Goal: Task Accomplishment & Management: Manage account settings

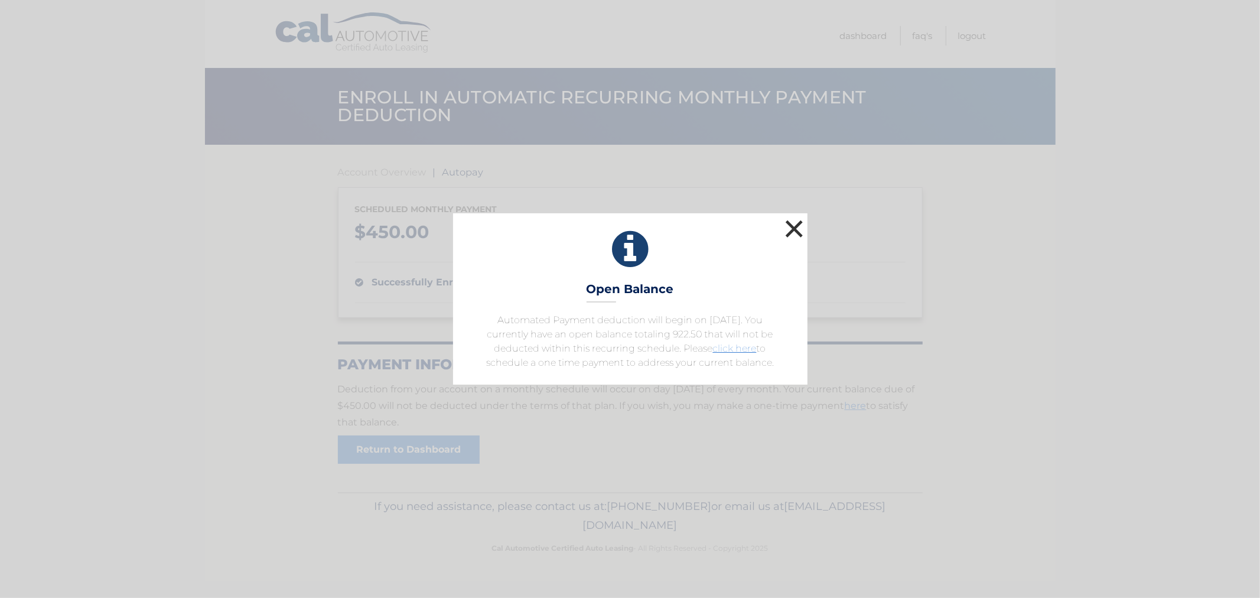
drag, startPoint x: 776, startPoint y: 232, endPoint x: 799, endPoint y: 230, distance: 23.1
click at [781, 232] on div "Open Balance Automated Payment deduction will begin on [DATE]. You currently ha…" at bounding box center [630, 298] width 354 height 171
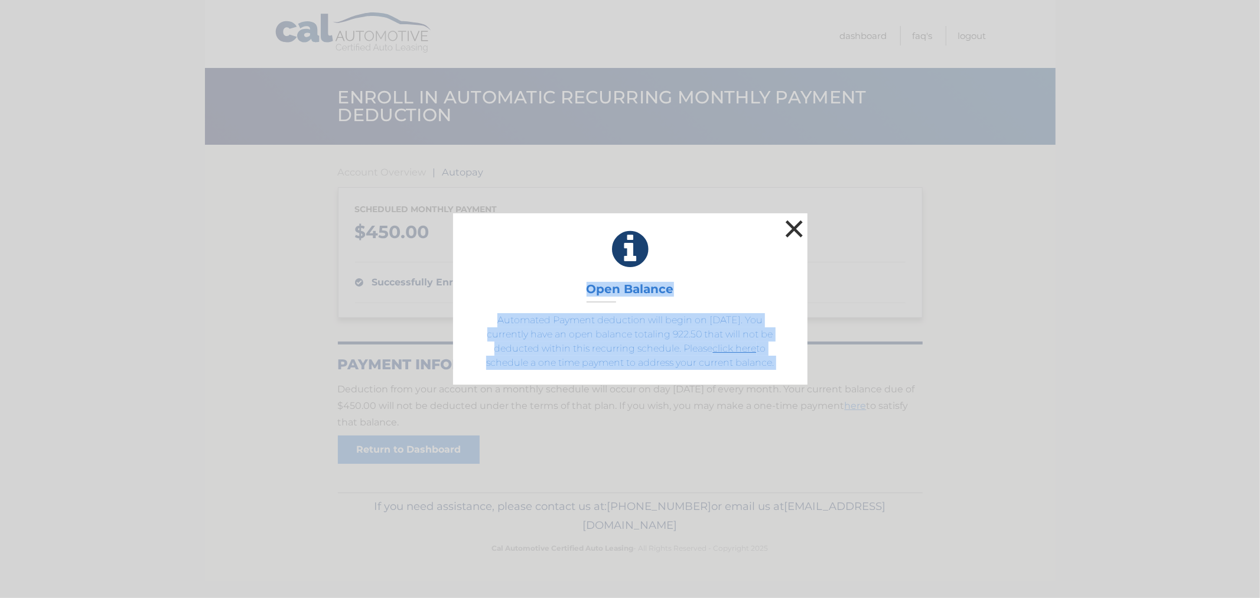
click at [790, 238] on button "×" at bounding box center [795, 229] width 24 height 24
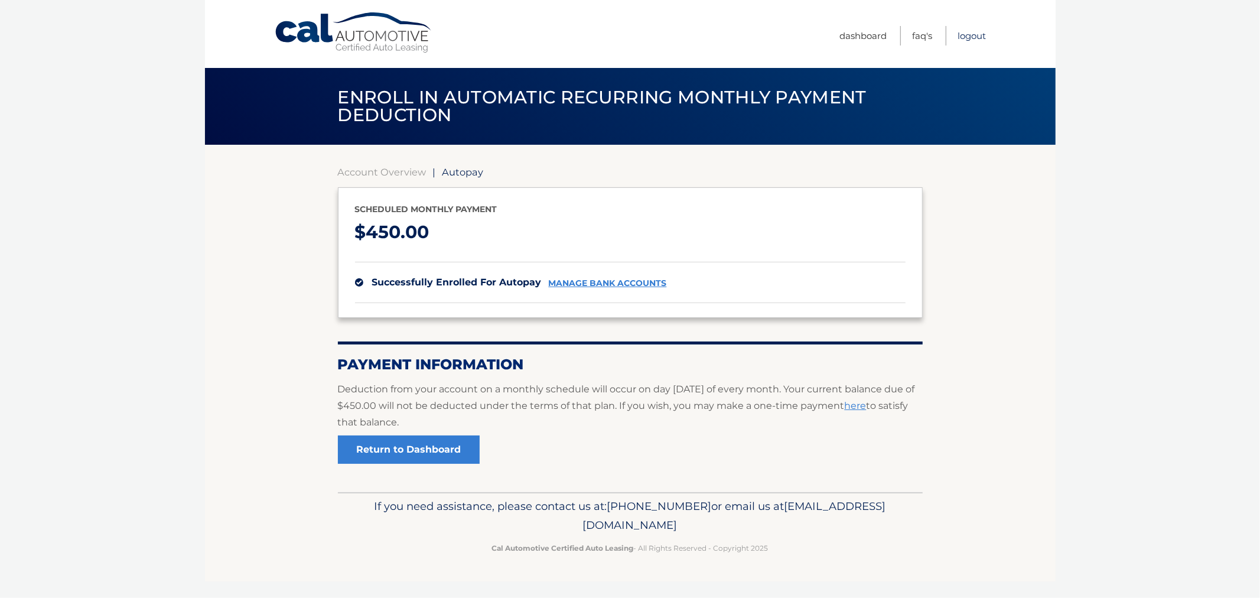
click at [969, 32] on link "Logout" at bounding box center [972, 35] width 28 height 19
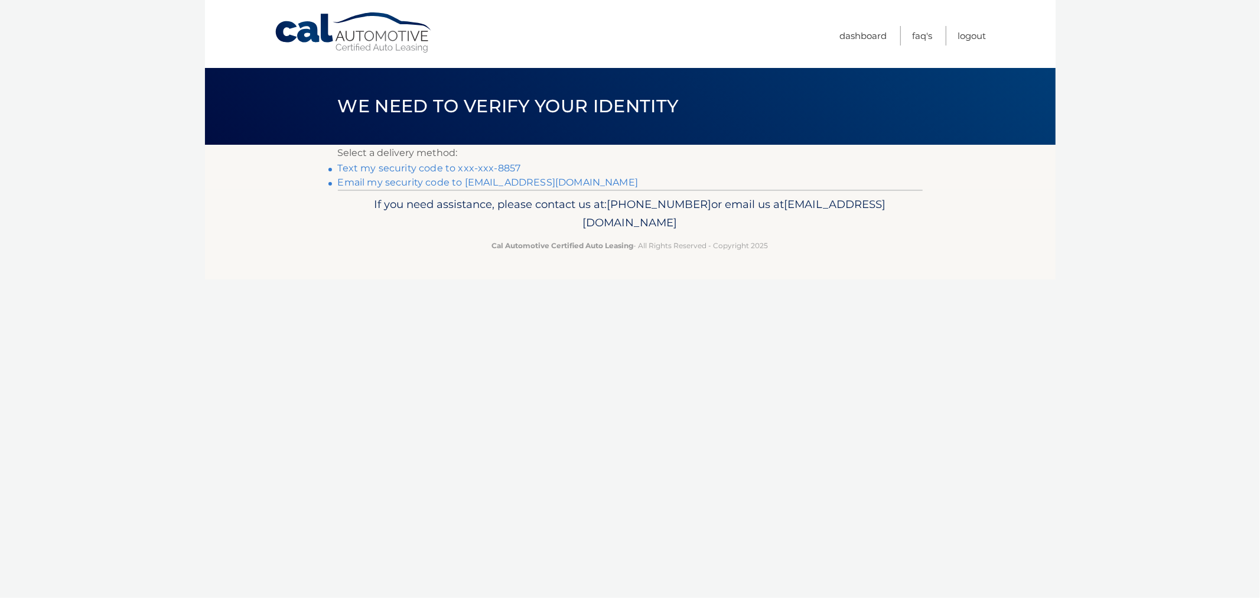
click at [428, 168] on link "Text my security code to xxx-xxx-8857" at bounding box center [429, 167] width 183 height 11
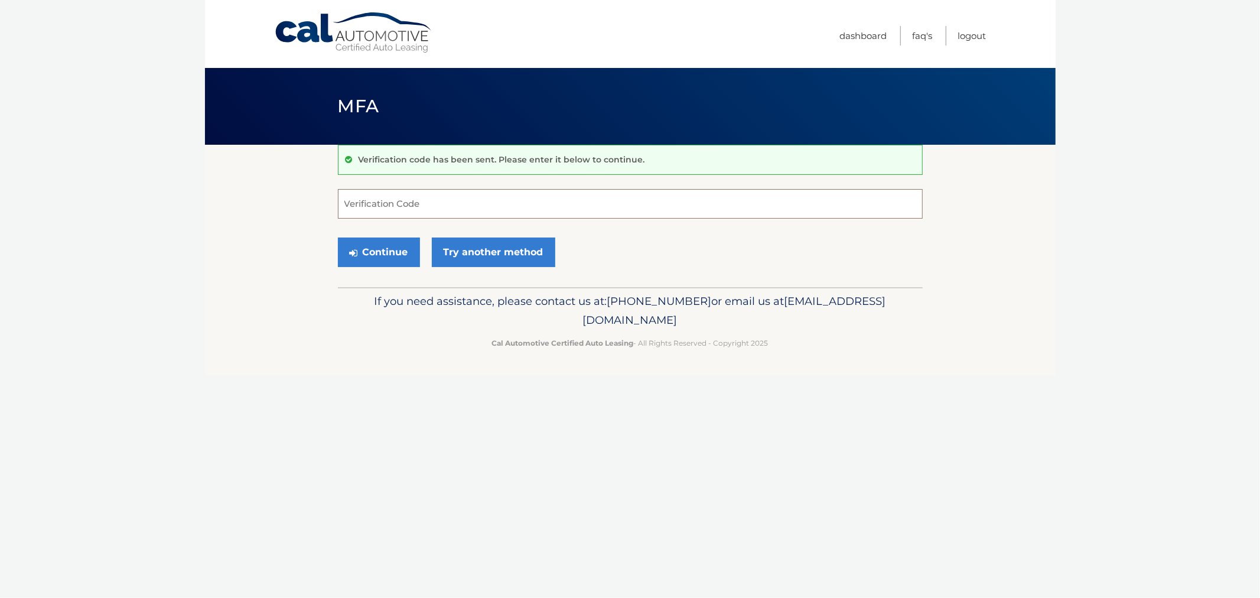
click at [430, 208] on input "Verification Code" at bounding box center [630, 204] width 585 height 30
type input "324110"
click at [338, 237] on button "Continue" at bounding box center [379, 252] width 82 height 30
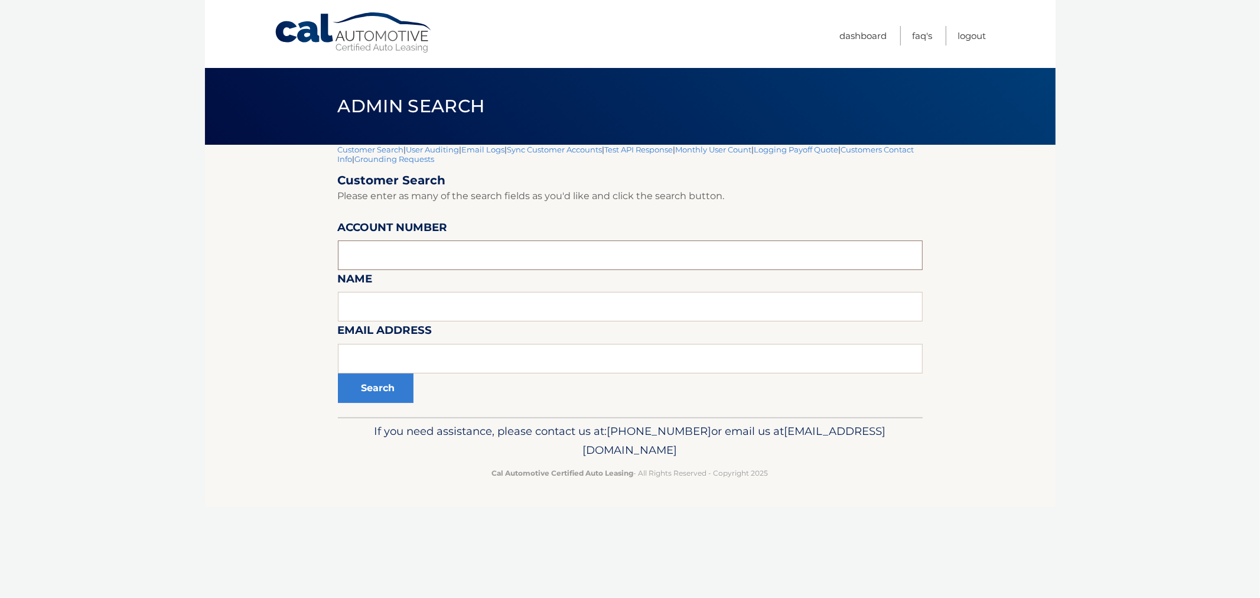
click at [402, 257] on input "text" at bounding box center [630, 255] width 585 height 30
paste input "44455767706"
type input "44455767706"
click at [366, 396] on button "Search" at bounding box center [376, 388] width 76 height 30
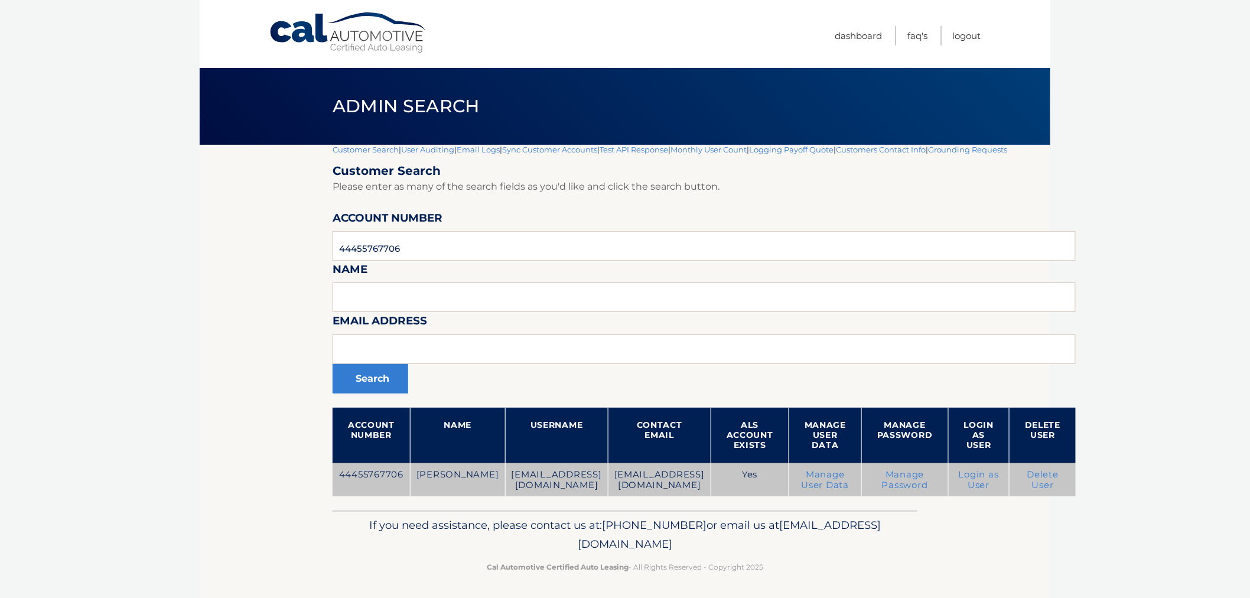
click at [1059, 480] on link "Delete User" at bounding box center [1043, 479] width 32 height 21
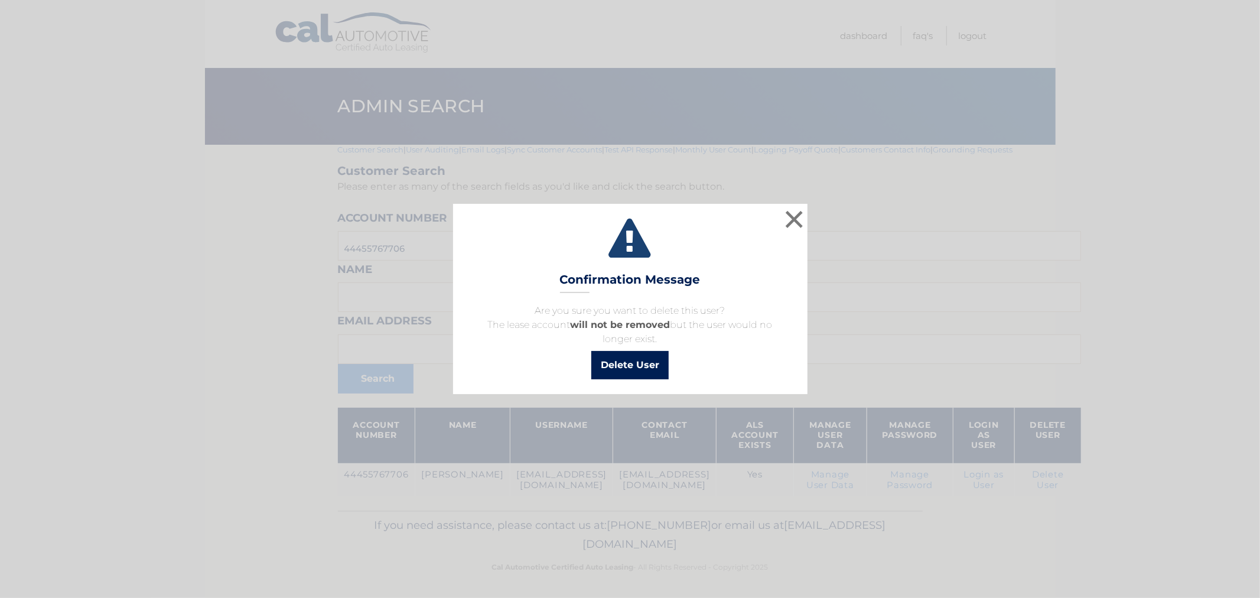
click at [624, 367] on button "Delete User" at bounding box center [629, 365] width 77 height 28
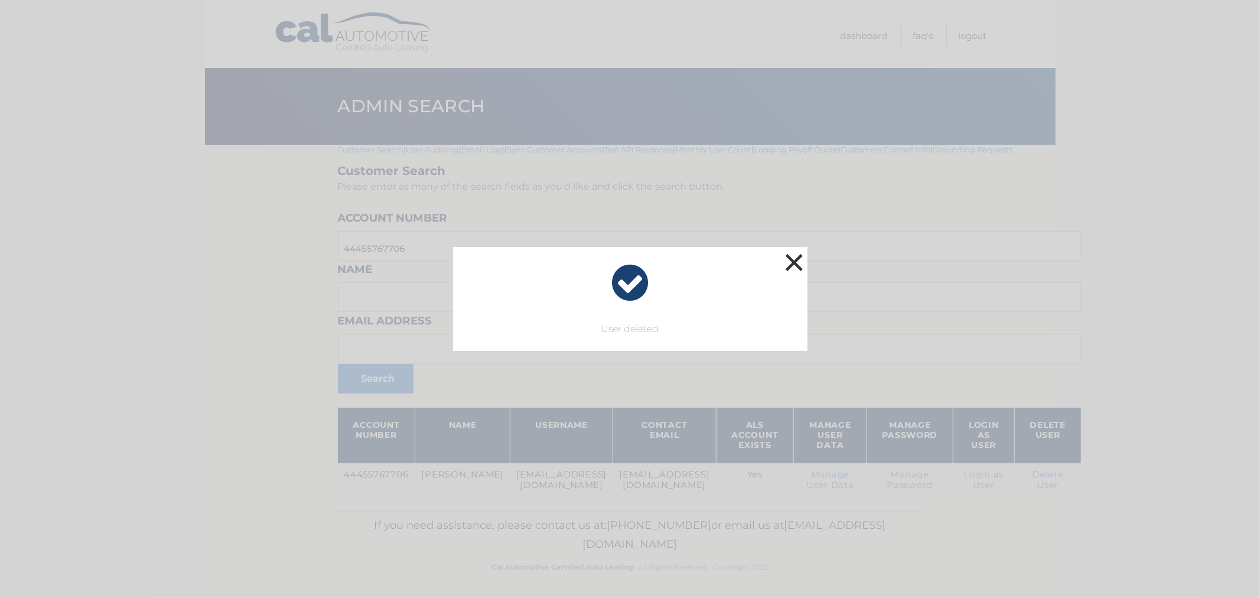
click at [789, 258] on button "×" at bounding box center [795, 262] width 24 height 24
